Goal: Check status: Check status

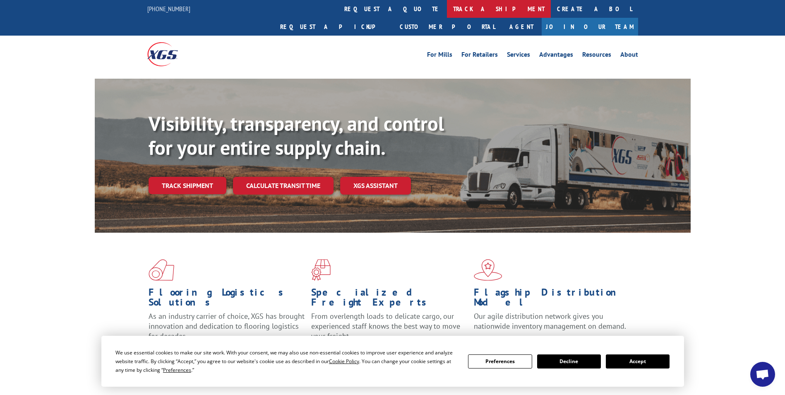
click at [447, 5] on link "track a shipment" at bounding box center [499, 9] width 104 height 18
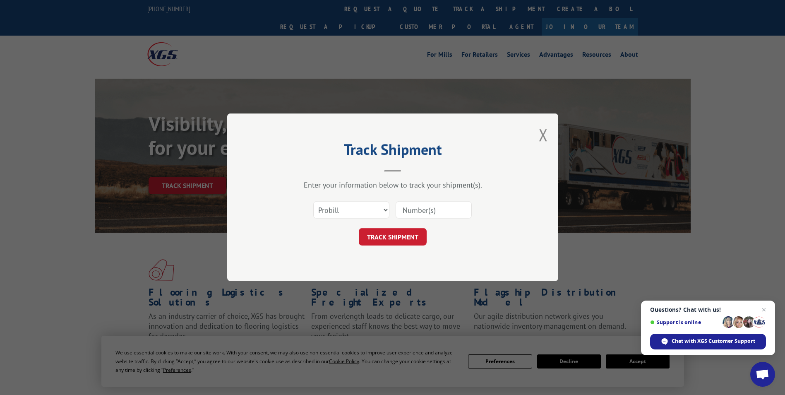
paste input "17665731"
type input "17665731"
click at [399, 238] on button "TRACK SHIPMENT" at bounding box center [393, 236] width 68 height 17
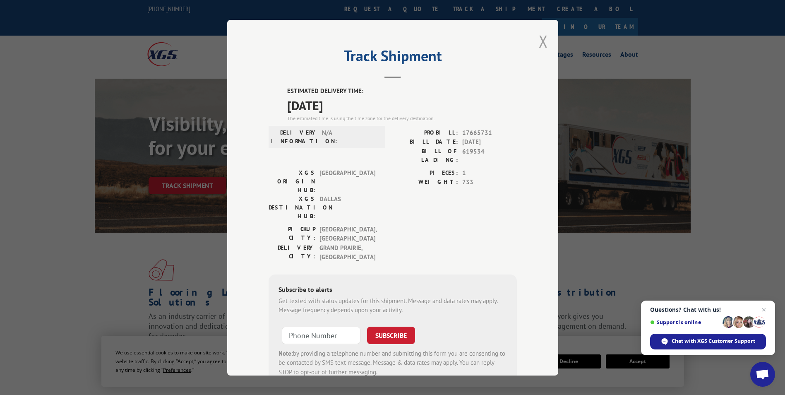
click at [541, 44] on button "Close modal" at bounding box center [543, 41] width 9 height 22
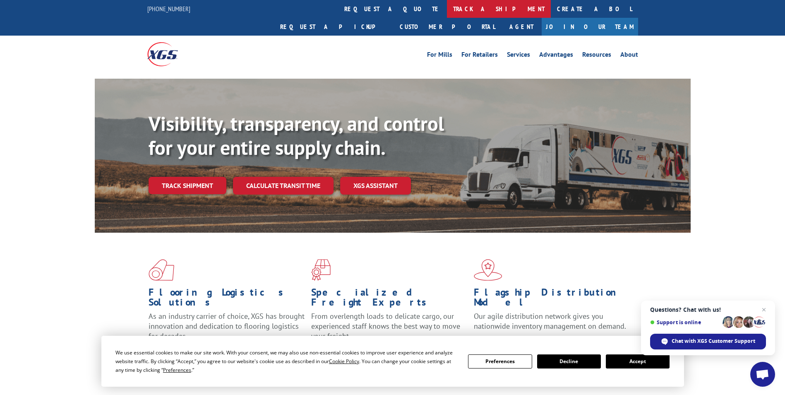
click at [447, 8] on link "track a shipment" at bounding box center [499, 9] width 104 height 18
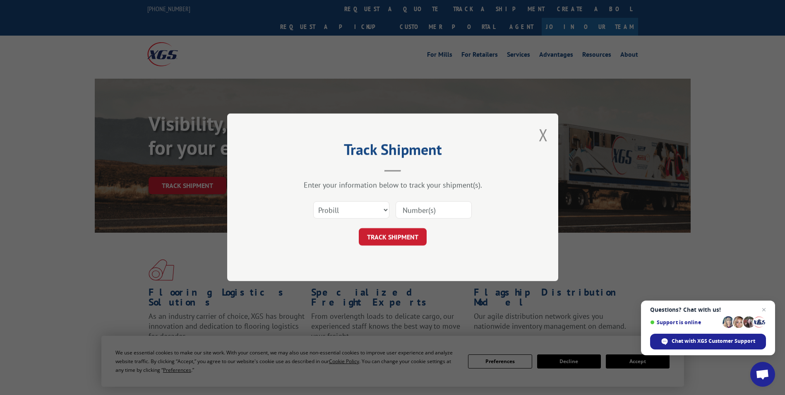
click at [474, 156] on h2 "Track Shipment" at bounding box center [393, 152] width 248 height 16
click at [426, 210] on input at bounding box center [434, 210] width 76 height 17
paste input "17665731"
type input "17665731"
click at [407, 234] on button "TRACK SHIPMENT" at bounding box center [393, 236] width 68 height 17
